Goal: Task Accomplishment & Management: Use online tool/utility

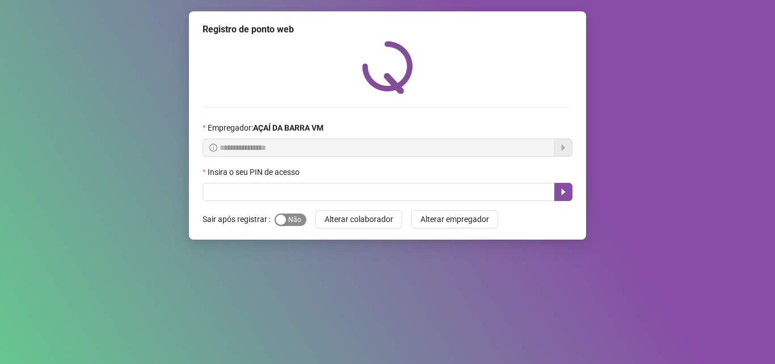
click at [297, 217] on span "Sim Não" at bounding box center [291, 219] width 32 height 12
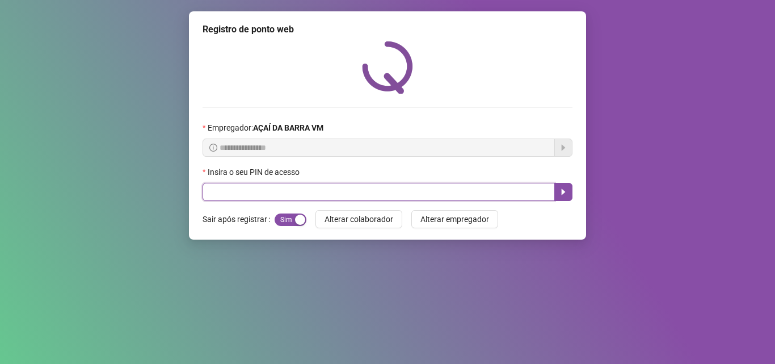
click at [296, 196] on input "text" at bounding box center [379, 192] width 352 height 18
type input "*****"
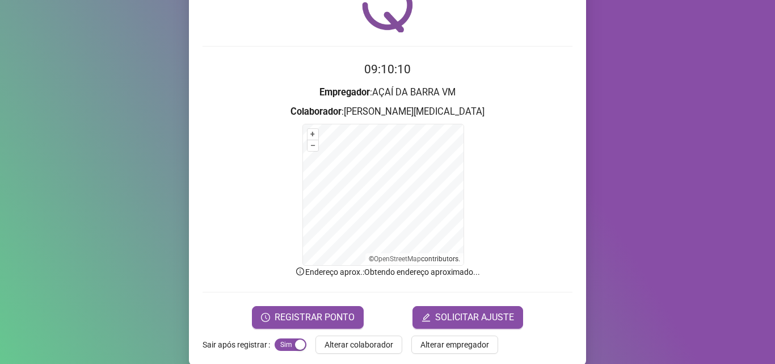
scroll to position [76, 0]
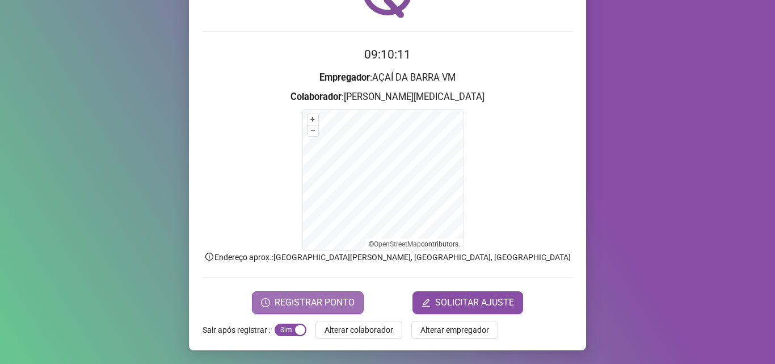
click at [300, 300] on span "REGISTRAR PONTO" at bounding box center [315, 303] width 80 height 14
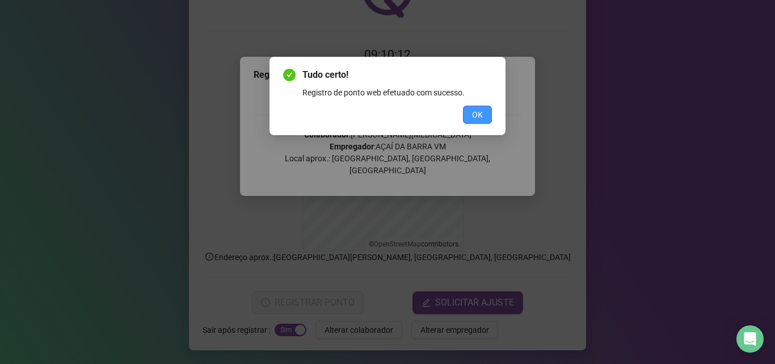
click at [481, 112] on span "OK" at bounding box center [477, 114] width 11 height 12
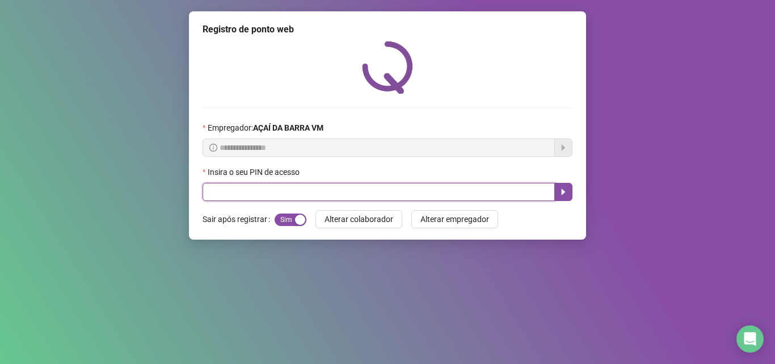
click at [314, 196] on input "text" at bounding box center [379, 192] width 352 height 18
type input "*****"
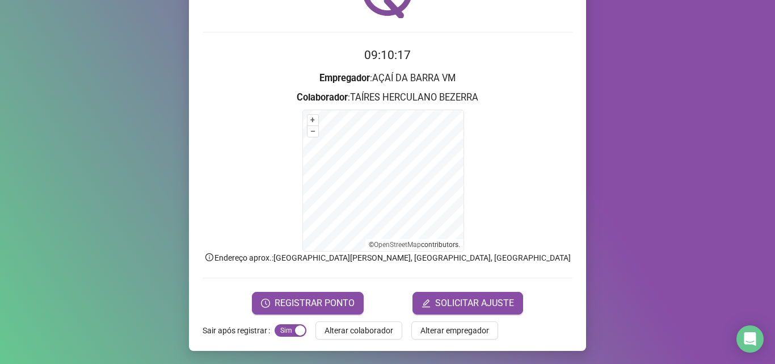
scroll to position [76, 0]
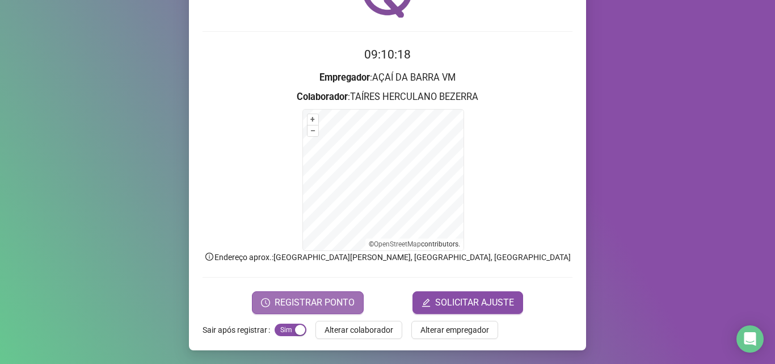
click at [311, 296] on span "REGISTRAR PONTO" at bounding box center [315, 303] width 80 height 14
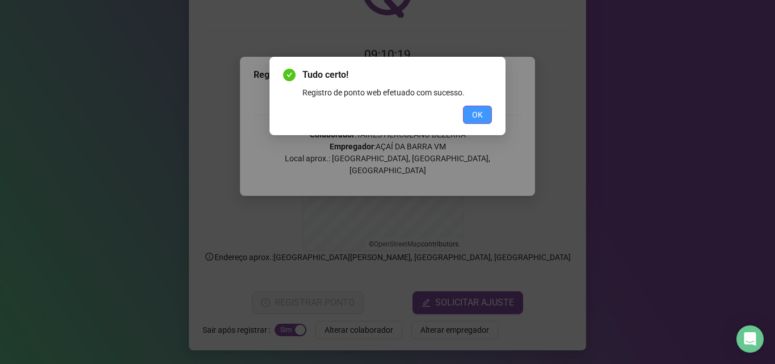
click at [468, 116] on button "OK" at bounding box center [477, 115] width 29 height 18
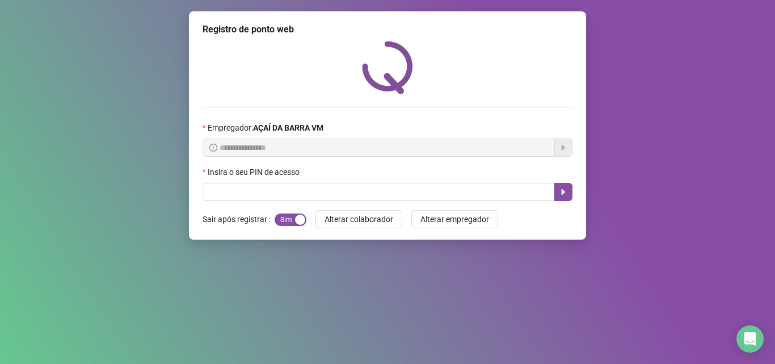
scroll to position [0, 0]
